Goal: Task Accomplishment & Management: Use online tool/utility

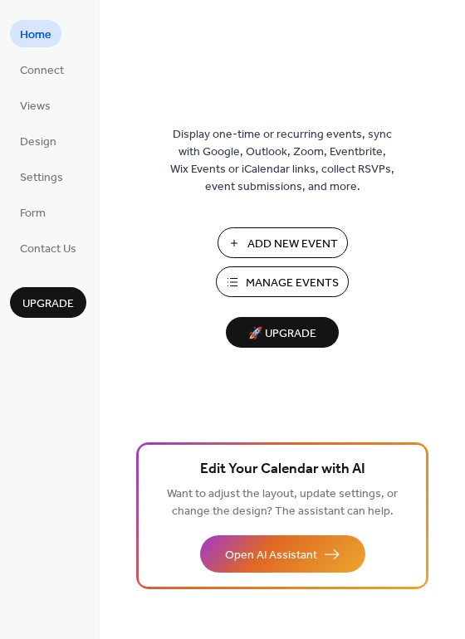
drag, startPoint x: 304, startPoint y: 275, endPoint x: 353, endPoint y: 445, distance: 176.2
click at [398, 353] on div "Display one-time or recurring events, sync with Google, Outlook, Zoom, Eventbri…" at bounding box center [282, 346] width 365 height 585
click at [297, 247] on span "Add New Event" at bounding box center [292, 244] width 90 height 17
click at [278, 289] on span "Manage Events" at bounding box center [292, 283] width 93 height 17
click at [50, 66] on span "Connect" at bounding box center [42, 70] width 44 height 17
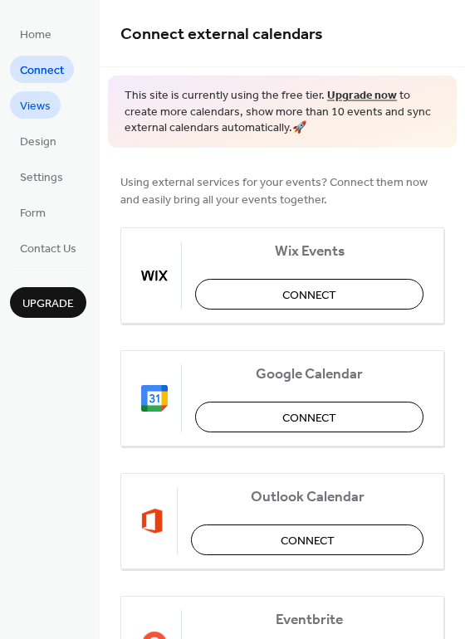
click at [35, 104] on span "Views" at bounding box center [35, 106] width 31 height 17
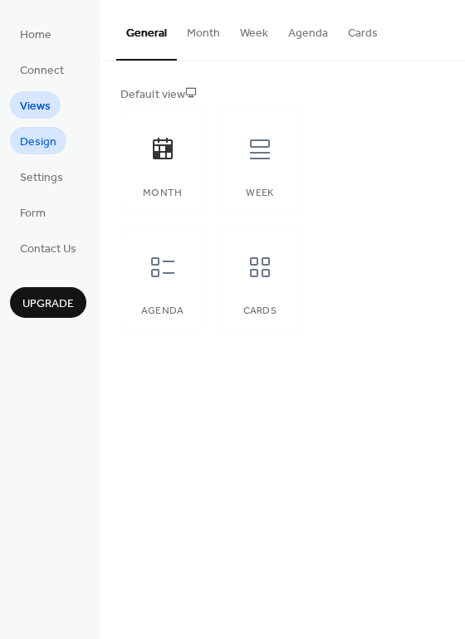
click at [39, 137] on span "Design" at bounding box center [38, 142] width 37 height 17
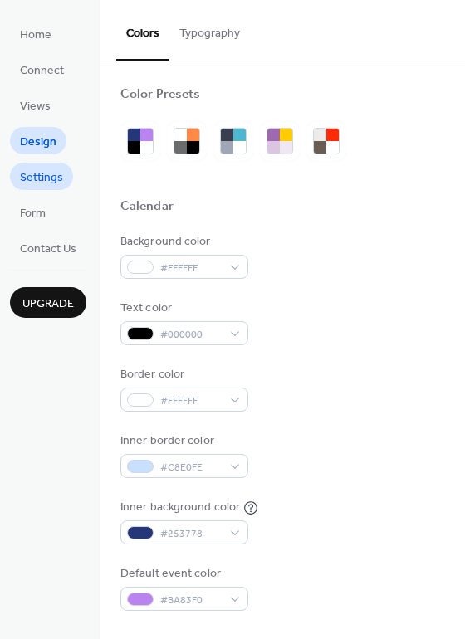
click at [44, 184] on span "Settings" at bounding box center [41, 177] width 43 height 17
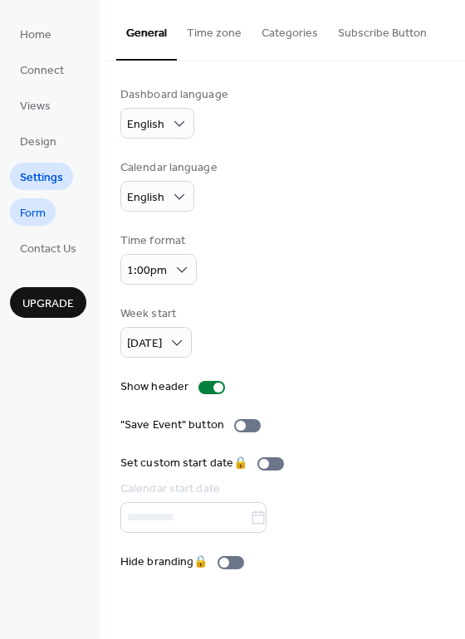
click at [38, 212] on span "Form" at bounding box center [33, 213] width 26 height 17
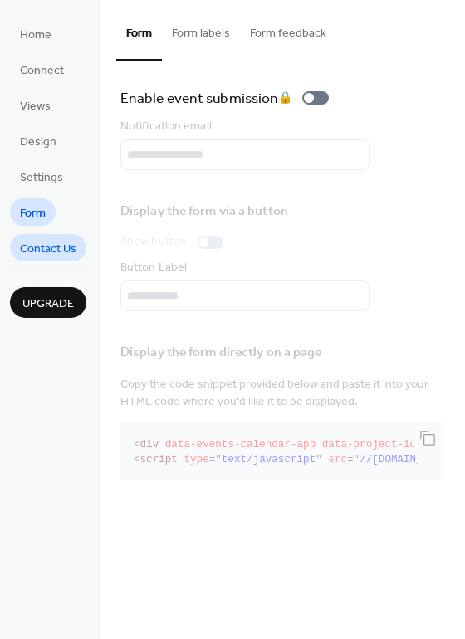
click at [52, 251] on span "Contact Us" at bounding box center [48, 249] width 56 height 17
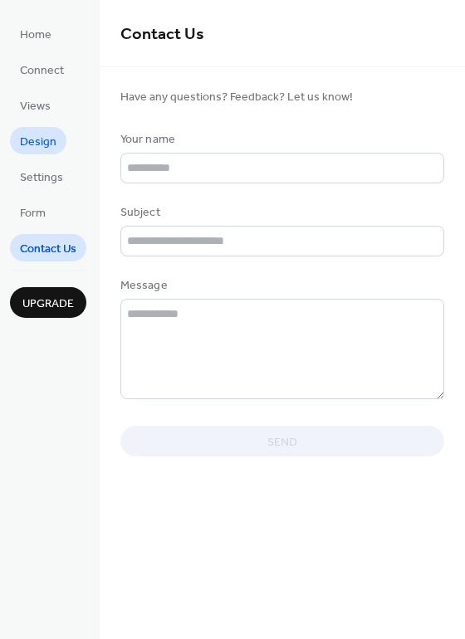
click at [35, 134] on span "Design" at bounding box center [38, 142] width 37 height 17
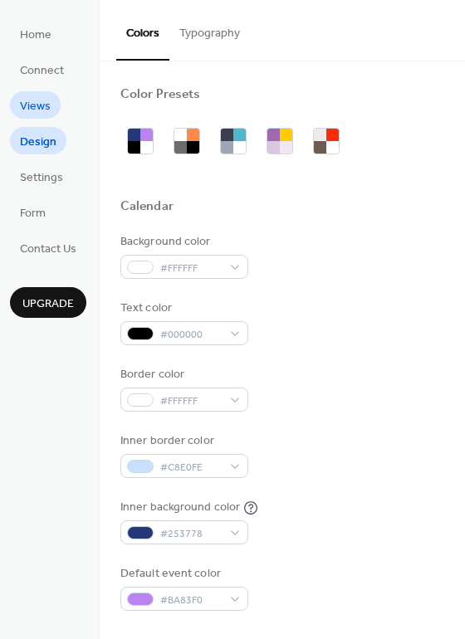
click at [33, 100] on span "Views" at bounding box center [35, 106] width 31 height 17
